Goal: Navigation & Orientation: Find specific page/section

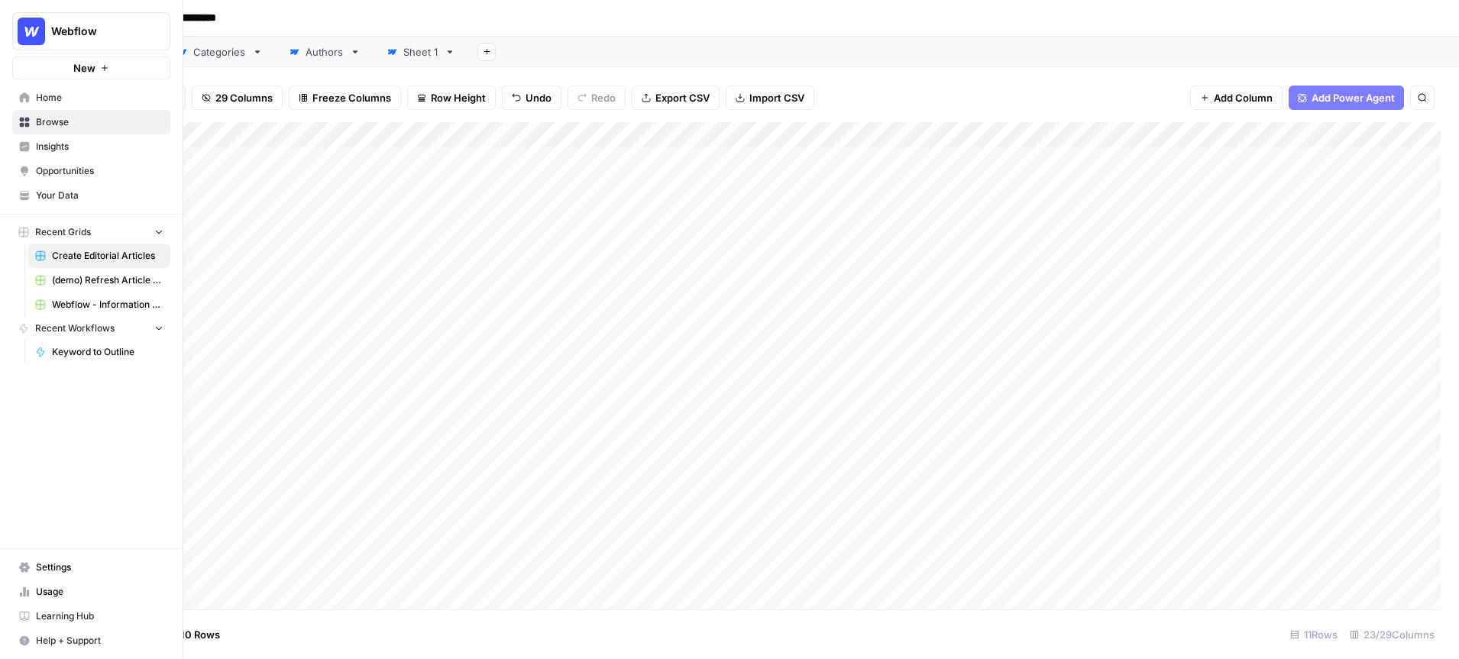
click at [135, 34] on span "Webflow" at bounding box center [97, 31] width 92 height 15
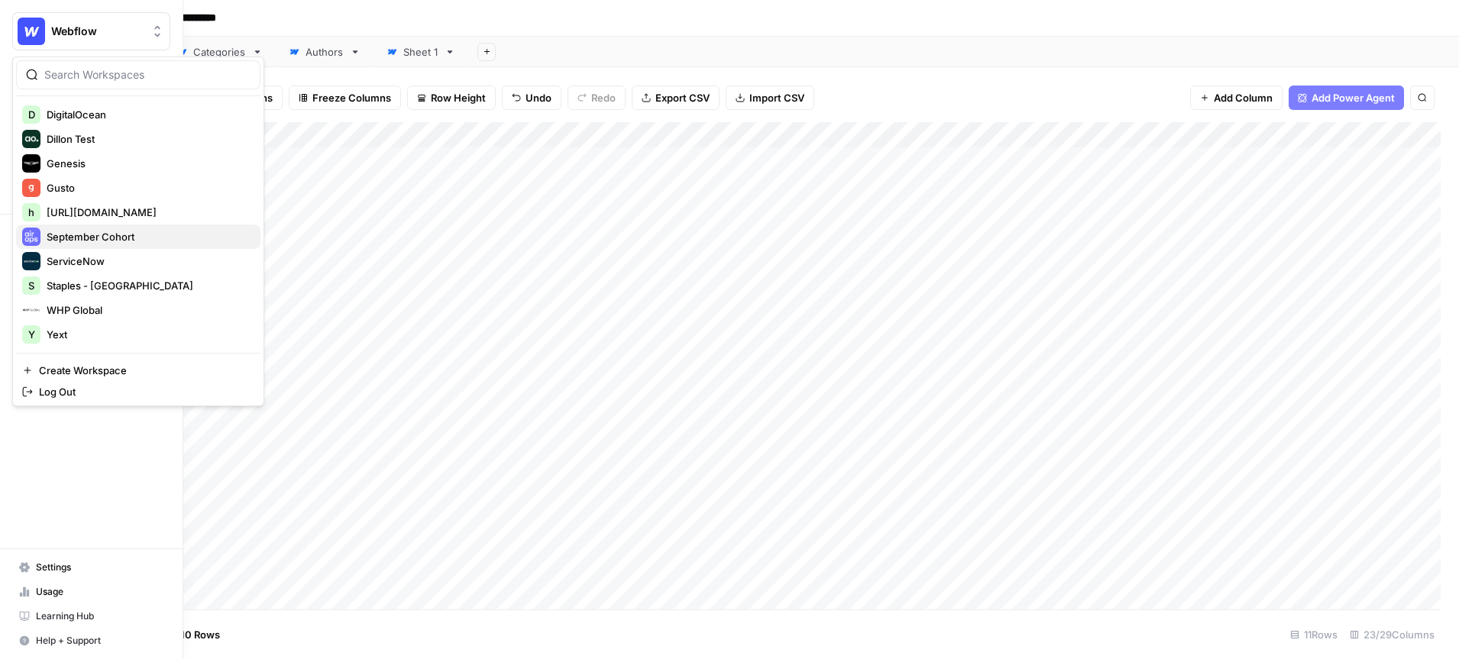
scroll to position [170, 0]
click at [96, 333] on span "Yext" at bounding box center [148, 335] width 202 height 15
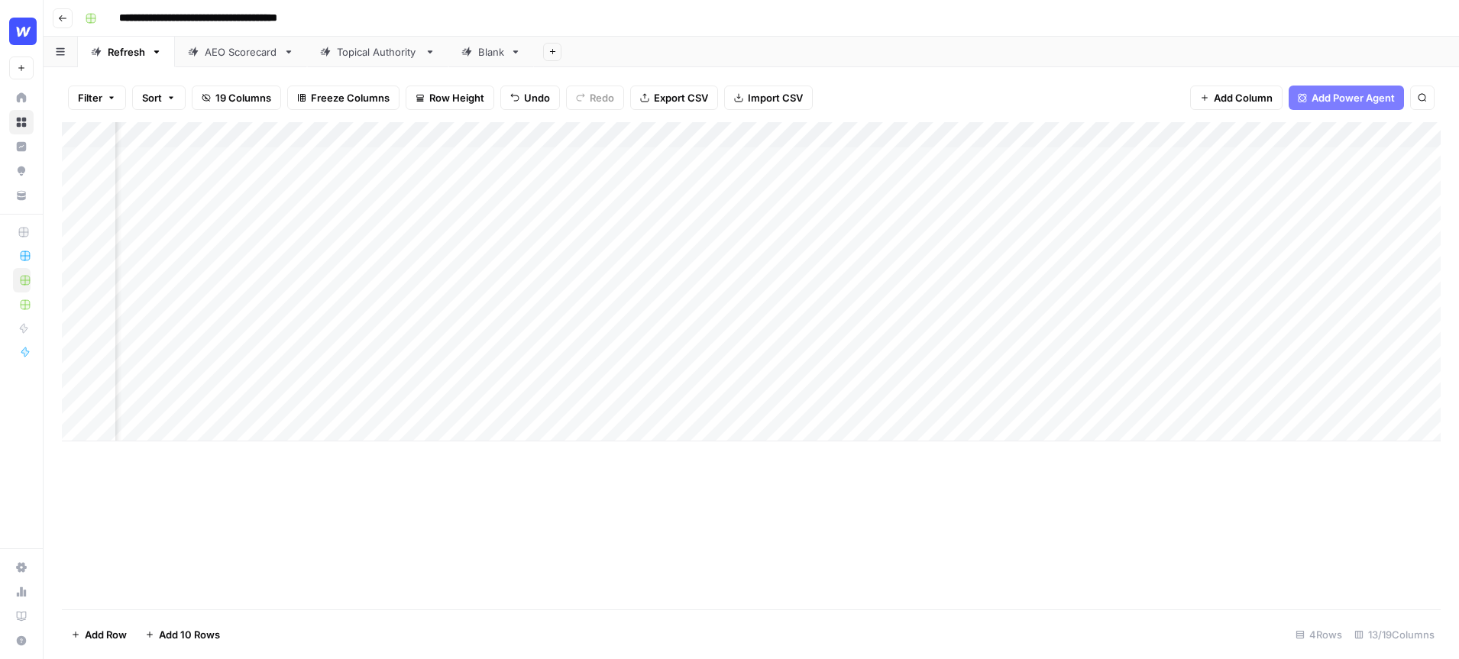
scroll to position [0, 663]
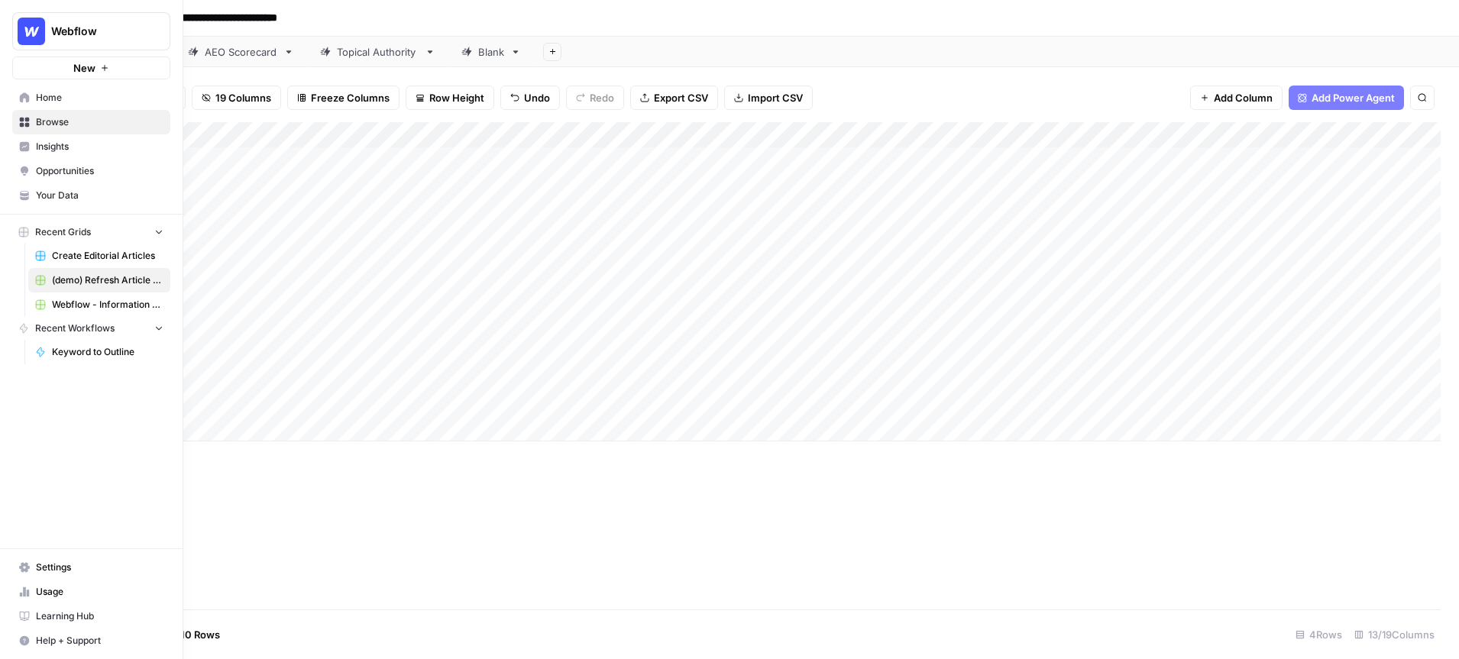
click at [73, 192] on span "Your Data" at bounding box center [100, 196] width 128 height 14
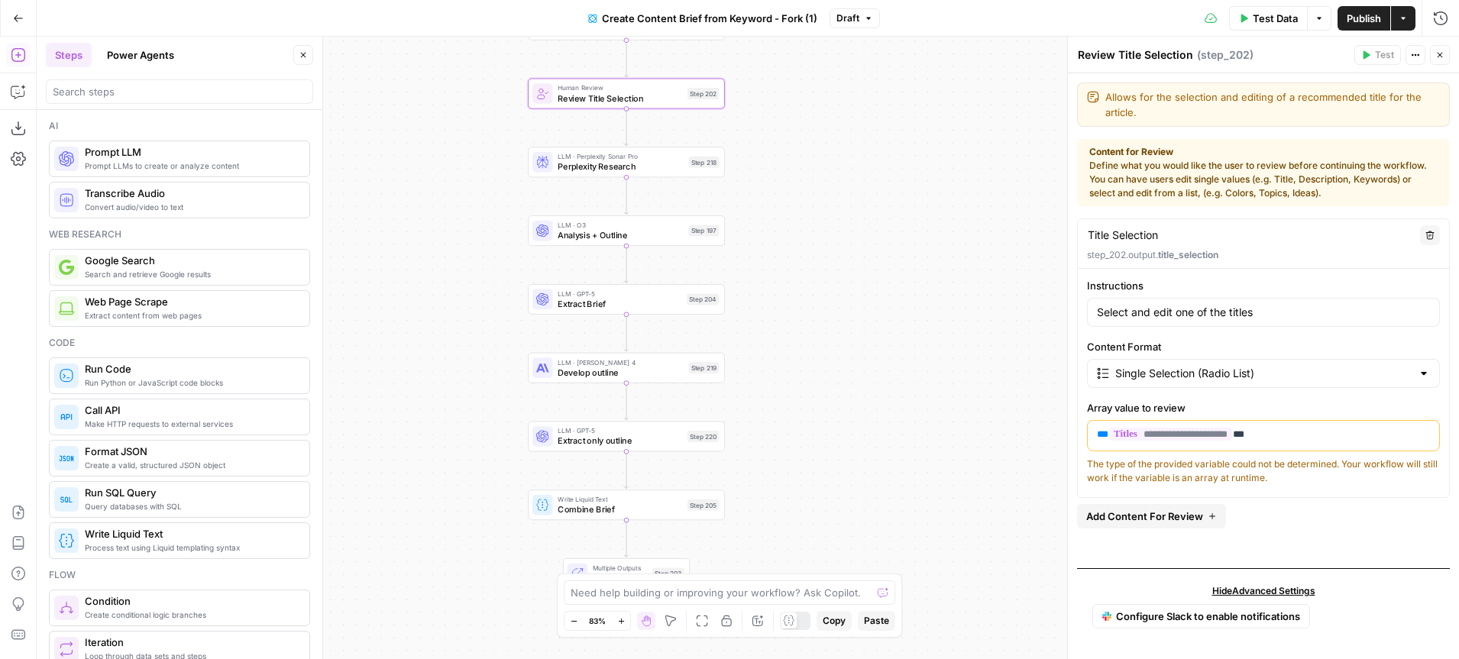
scroll to position [3181, 0]
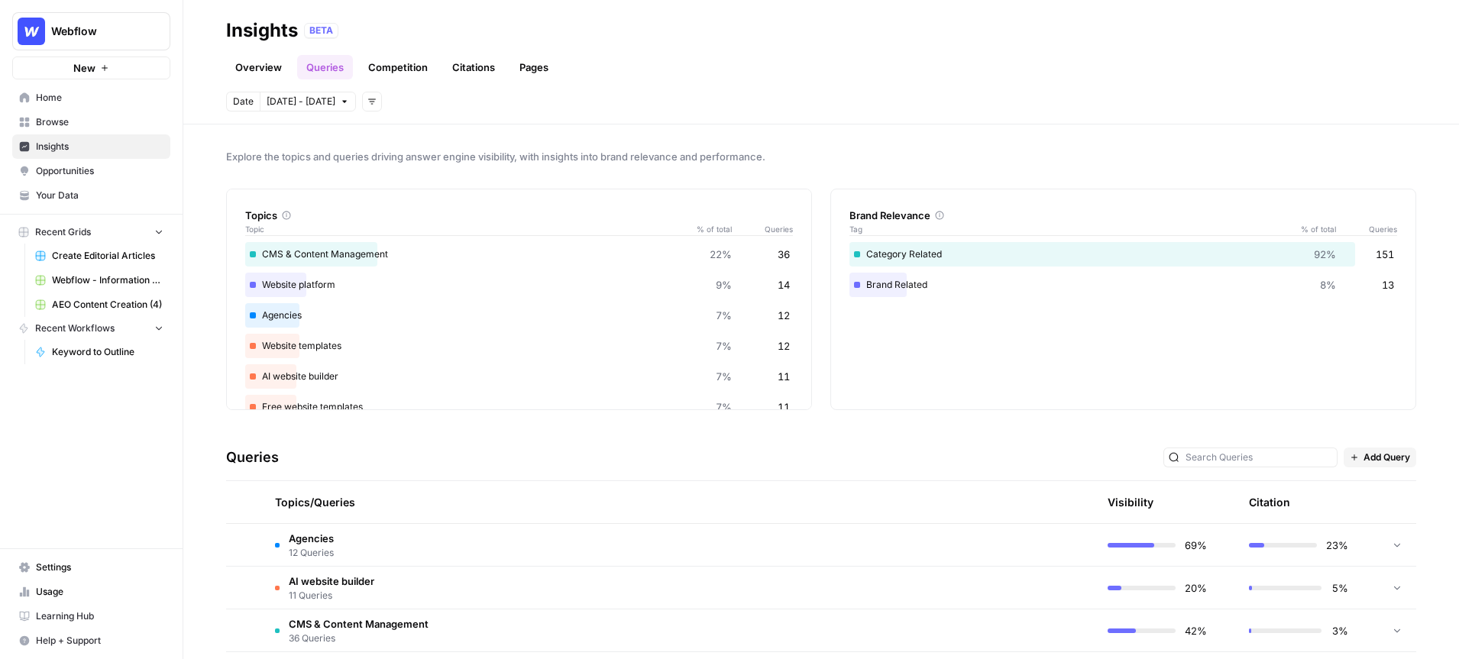
click at [139, 30] on span "Webflow" at bounding box center [97, 31] width 92 height 15
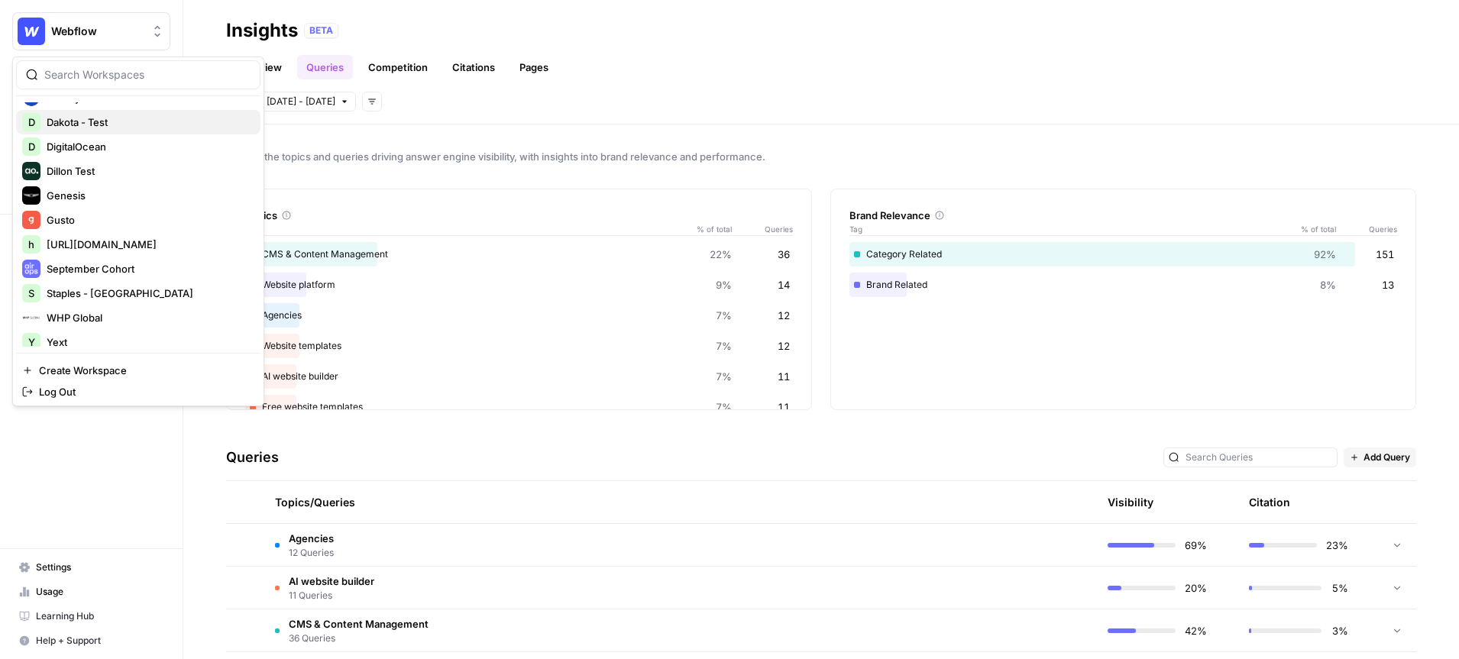
scroll to position [147, 0]
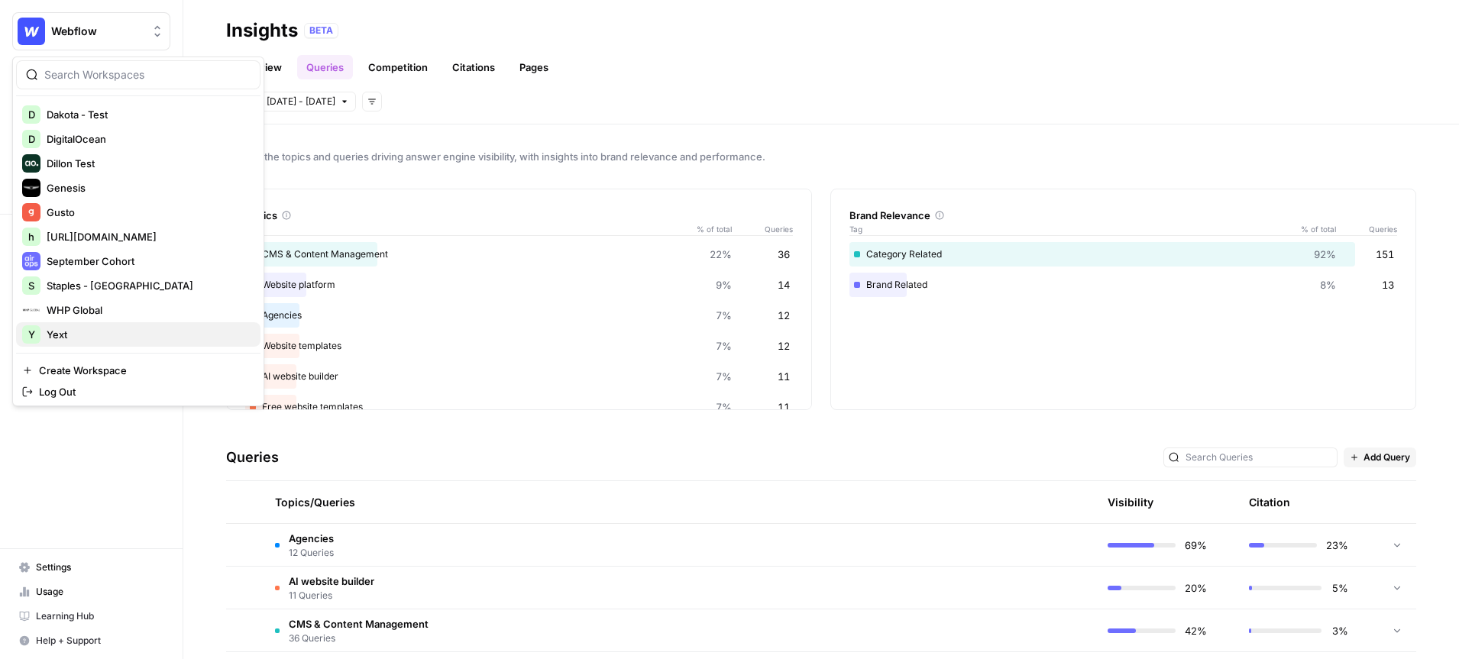
click at [99, 337] on span "Yext" at bounding box center [148, 334] width 202 height 15
